Goal: Task Accomplishment & Management: Use online tool/utility

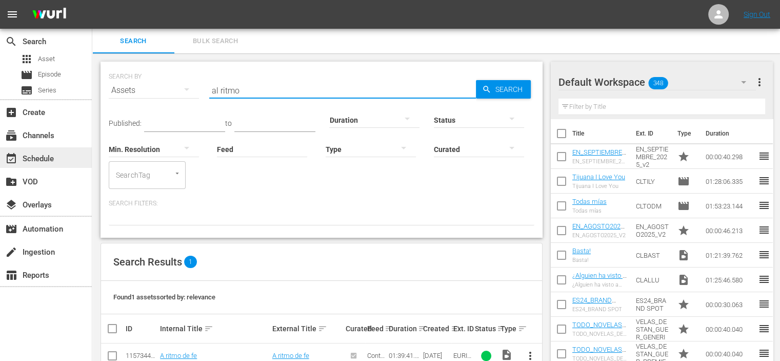
click at [32, 160] on div "event_available Schedule" at bounding box center [28, 156] width 57 height 9
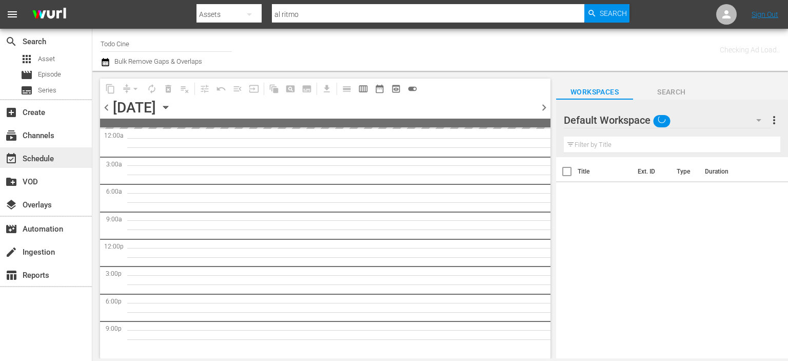
click at [48, 153] on div "event_available Schedule" at bounding box center [28, 156] width 57 height 9
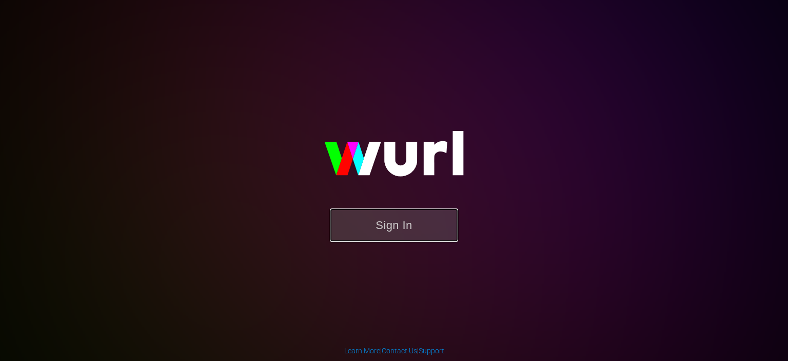
click at [389, 233] on button "Sign In" at bounding box center [394, 224] width 128 height 33
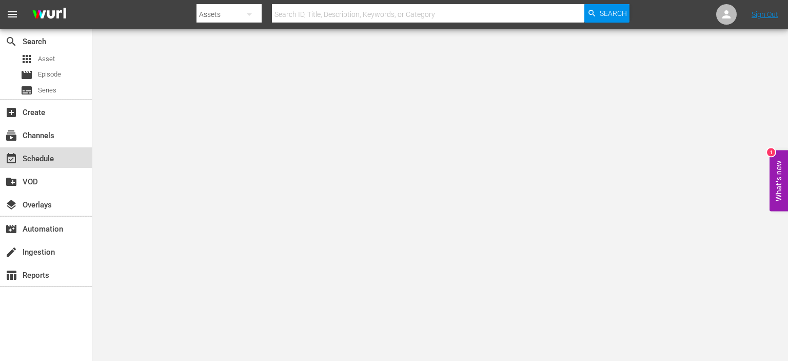
click at [25, 156] on div "event_available Schedule" at bounding box center [28, 156] width 57 height 9
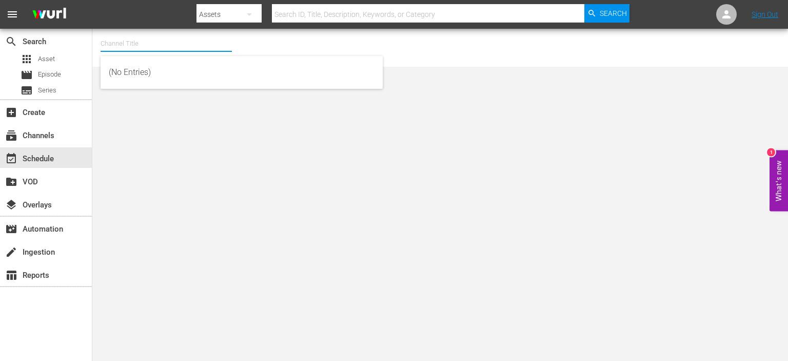
click at [160, 38] on input "text" at bounding box center [166, 43] width 131 height 25
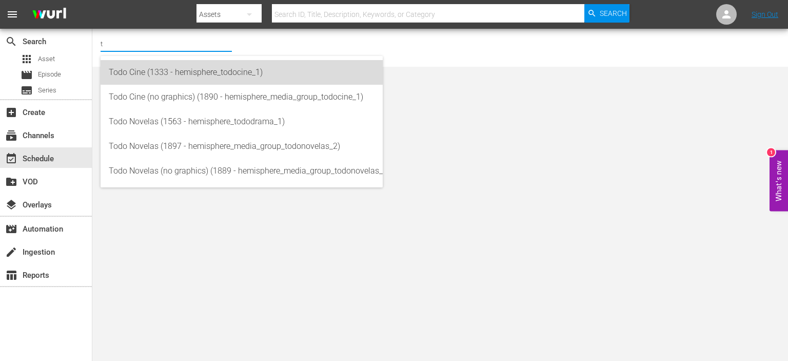
click at [245, 70] on div "Todo Cine (1333 - hemisphere_todocine_1)" at bounding box center [242, 72] width 266 height 25
type input "Todo Cine (1333 - hemisphere_todocine_1)"
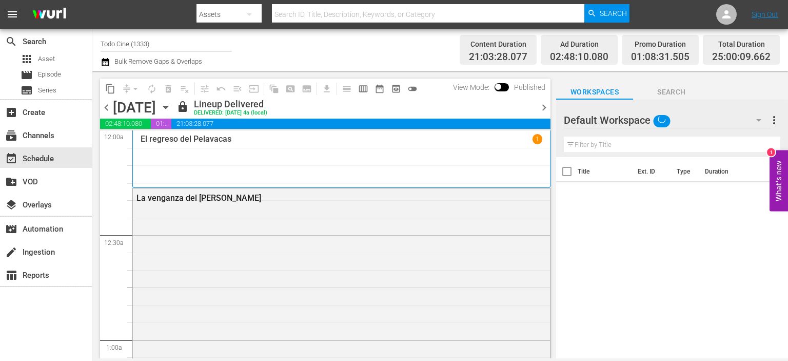
click at [171, 104] on icon "button" at bounding box center [165, 107] width 11 height 11
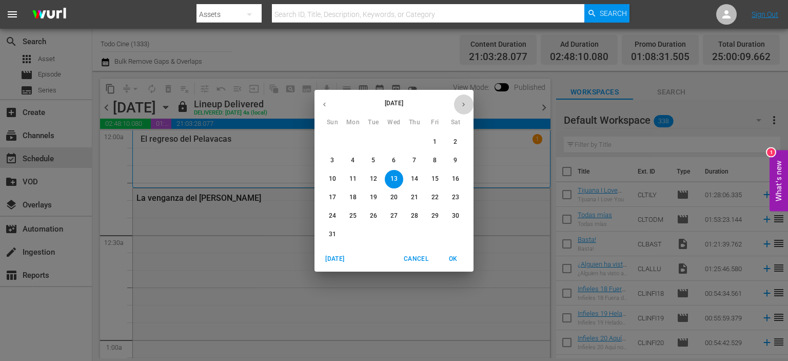
click at [465, 106] on icon "button" at bounding box center [464, 105] width 8 height 8
click at [434, 211] on button "31" at bounding box center [435, 216] width 18 height 18
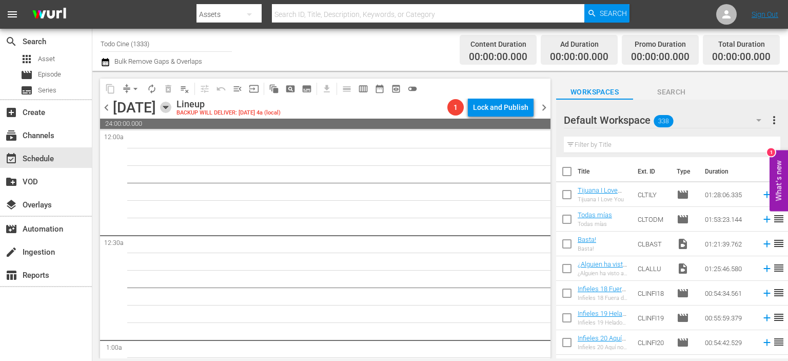
click at [171, 109] on icon "button" at bounding box center [165, 107] width 11 height 11
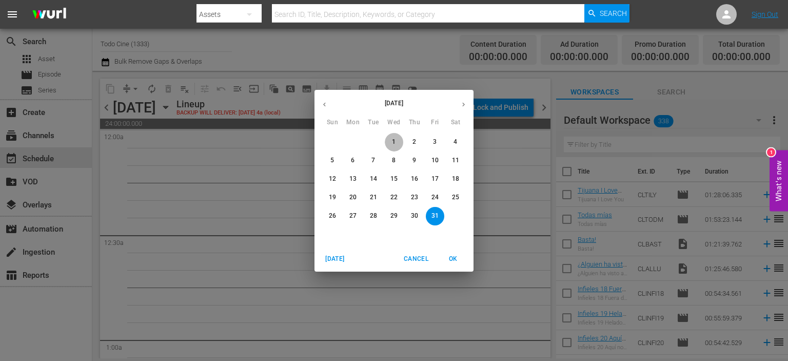
click at [398, 147] on button "1" at bounding box center [394, 142] width 18 height 18
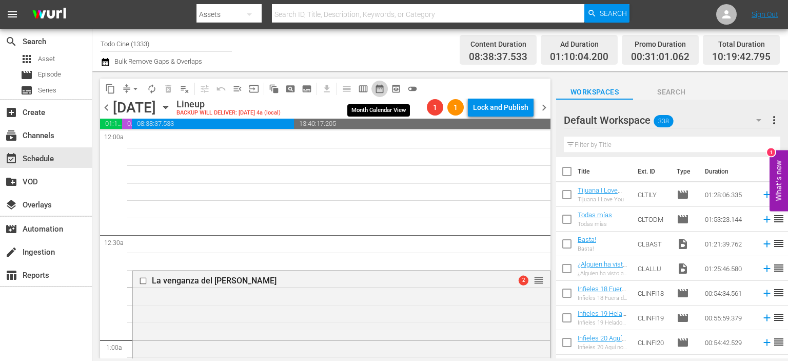
click at [381, 87] on span "date_range_outlined" at bounding box center [380, 89] width 10 height 10
